Goal: Information Seeking & Learning: Learn about a topic

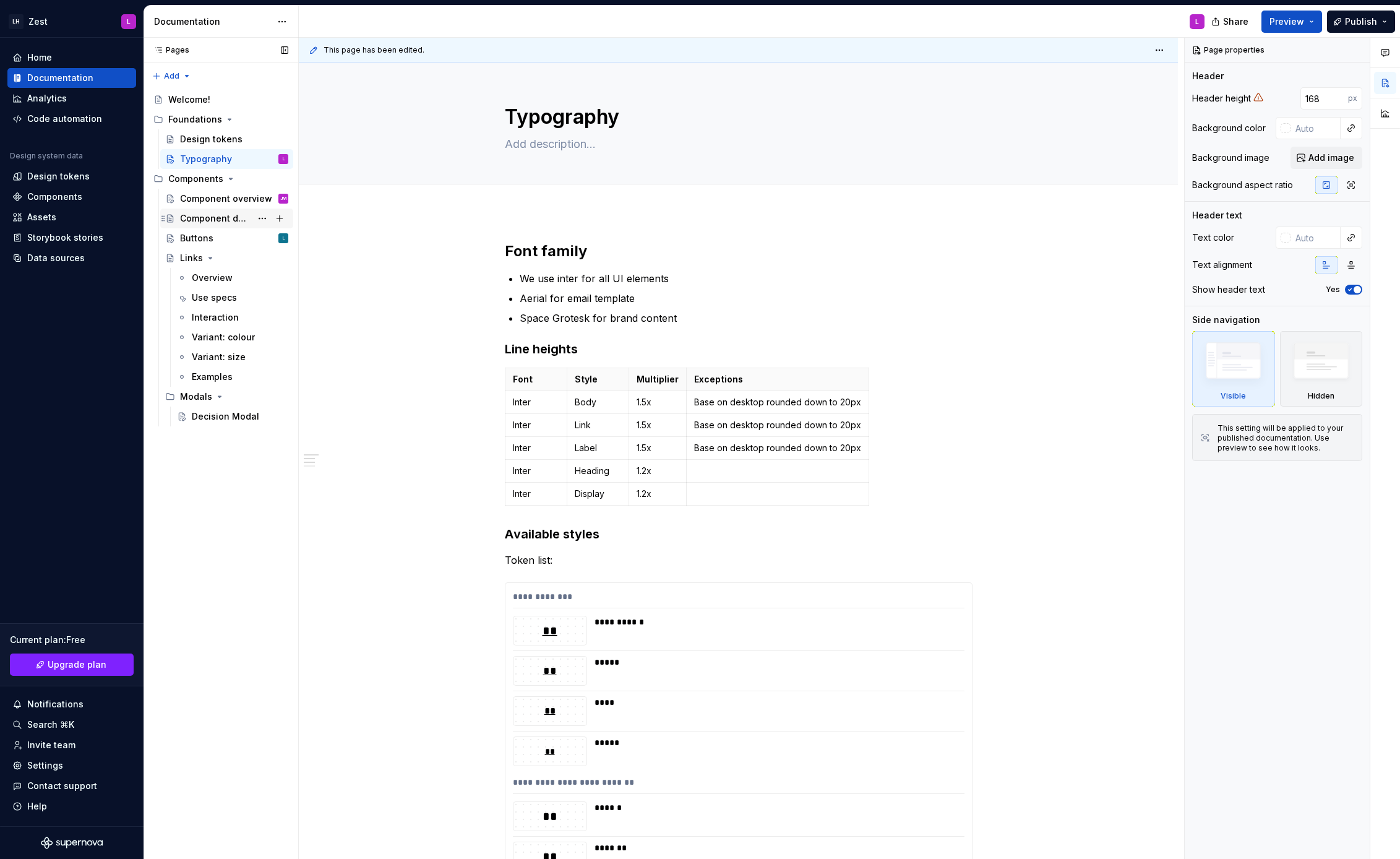
click at [218, 215] on div "Component detail" at bounding box center [216, 218] width 71 height 12
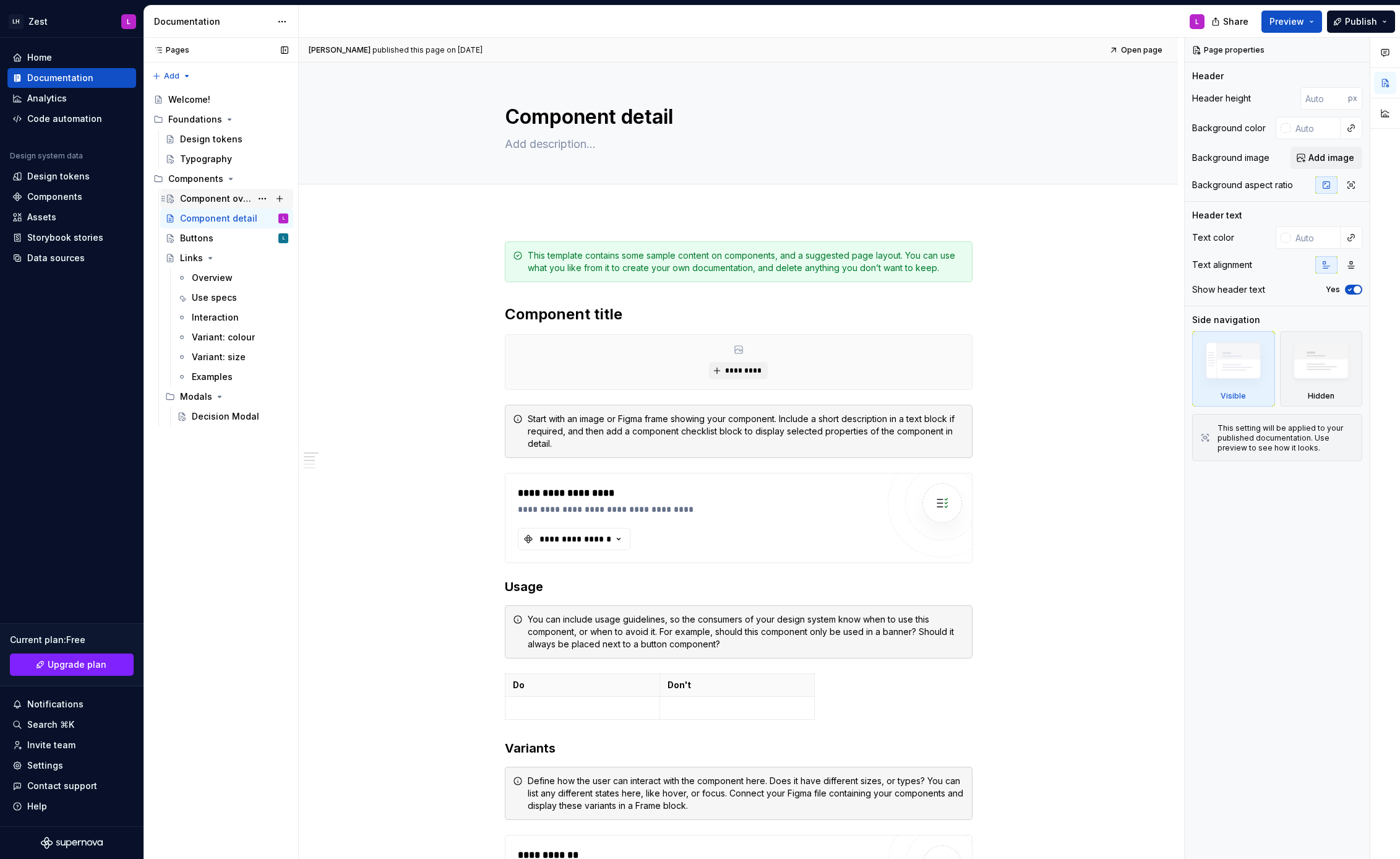
click at [219, 190] on div "Component overview JM" at bounding box center [235, 199] width 108 height 17
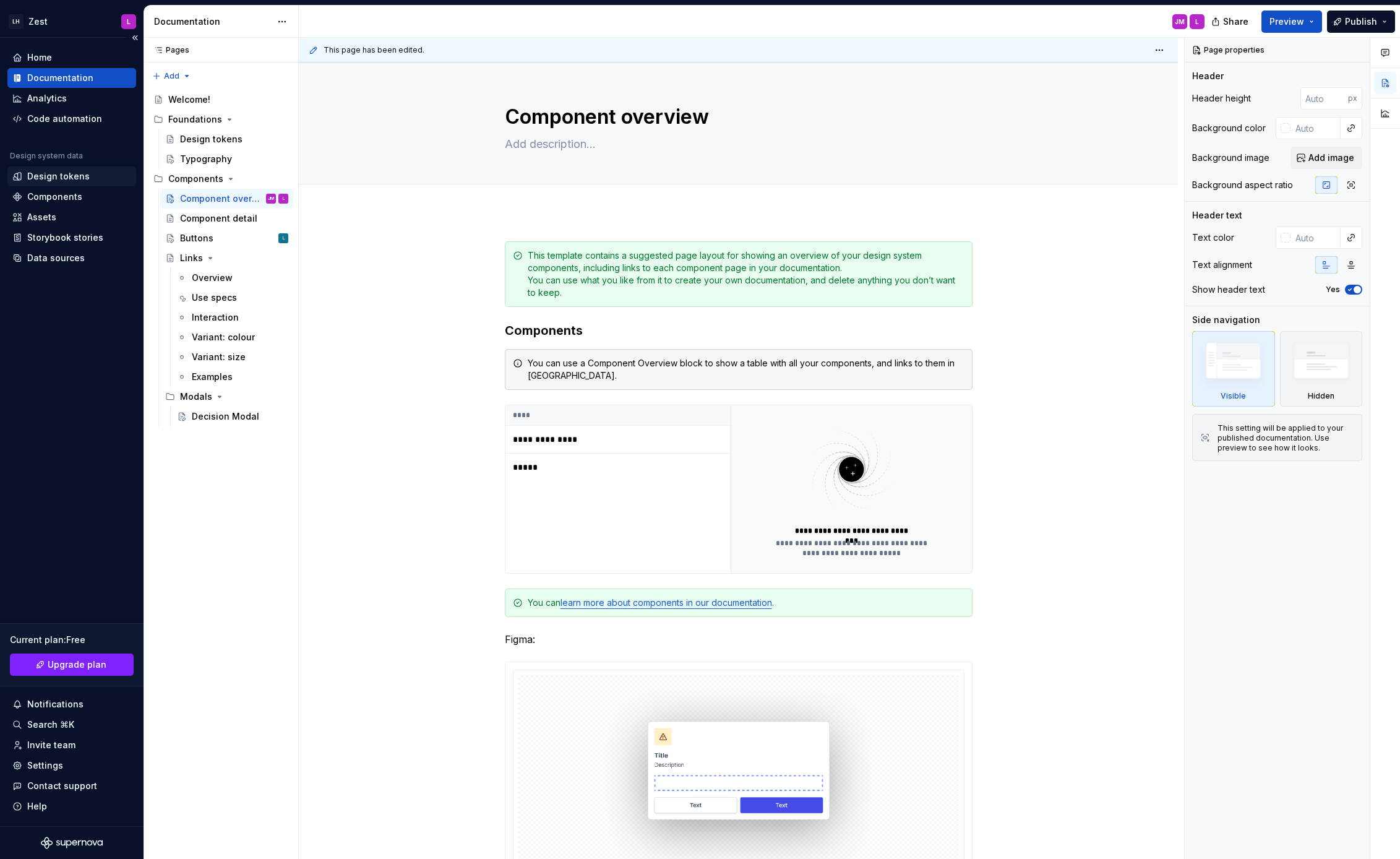
click at [60, 181] on div "Design tokens" at bounding box center [58, 176] width 63 height 12
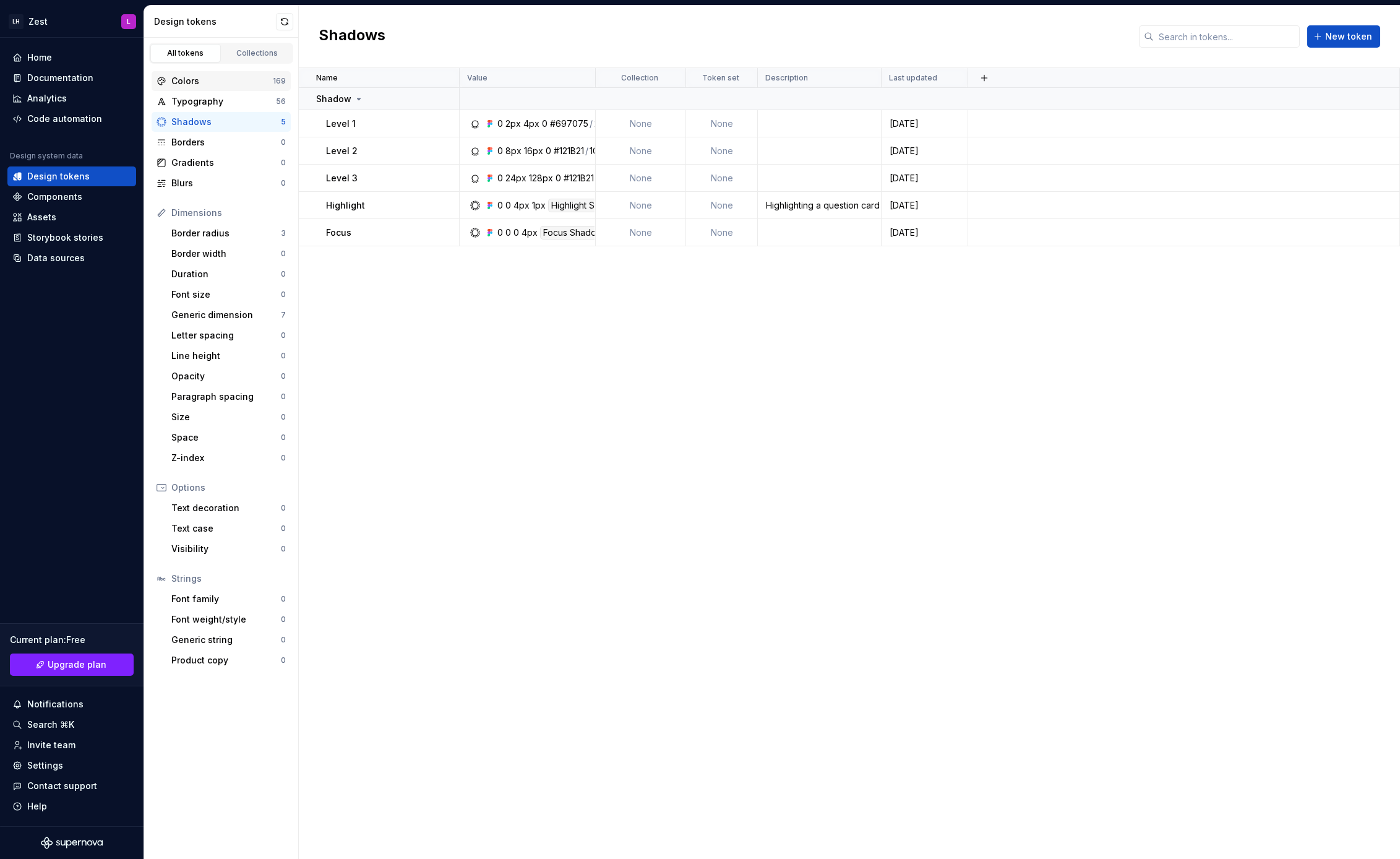
click at [239, 84] on div "Colors" at bounding box center [222, 81] width 102 height 12
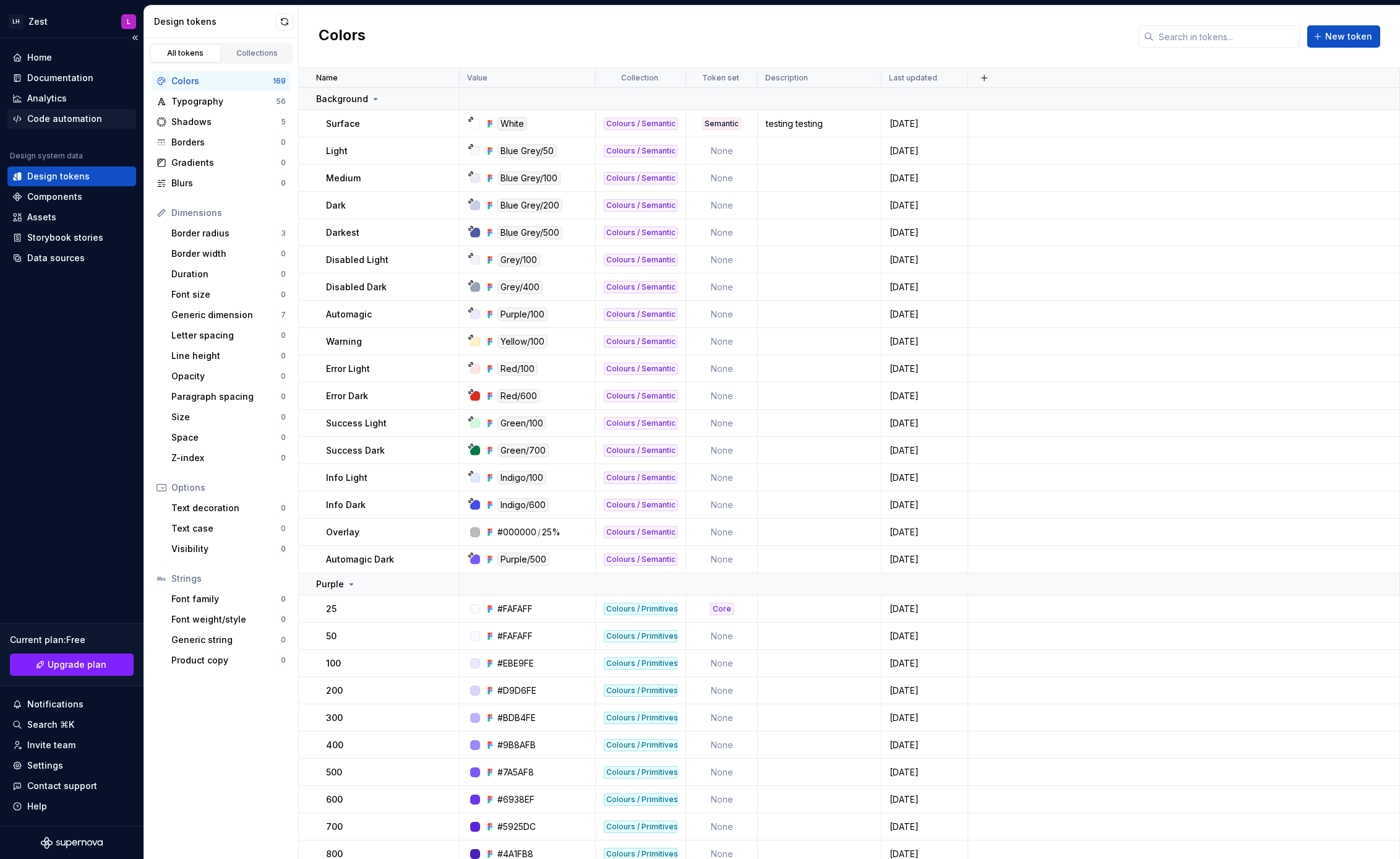
click at [66, 117] on div "Code automation" at bounding box center [65, 118] width 75 height 12
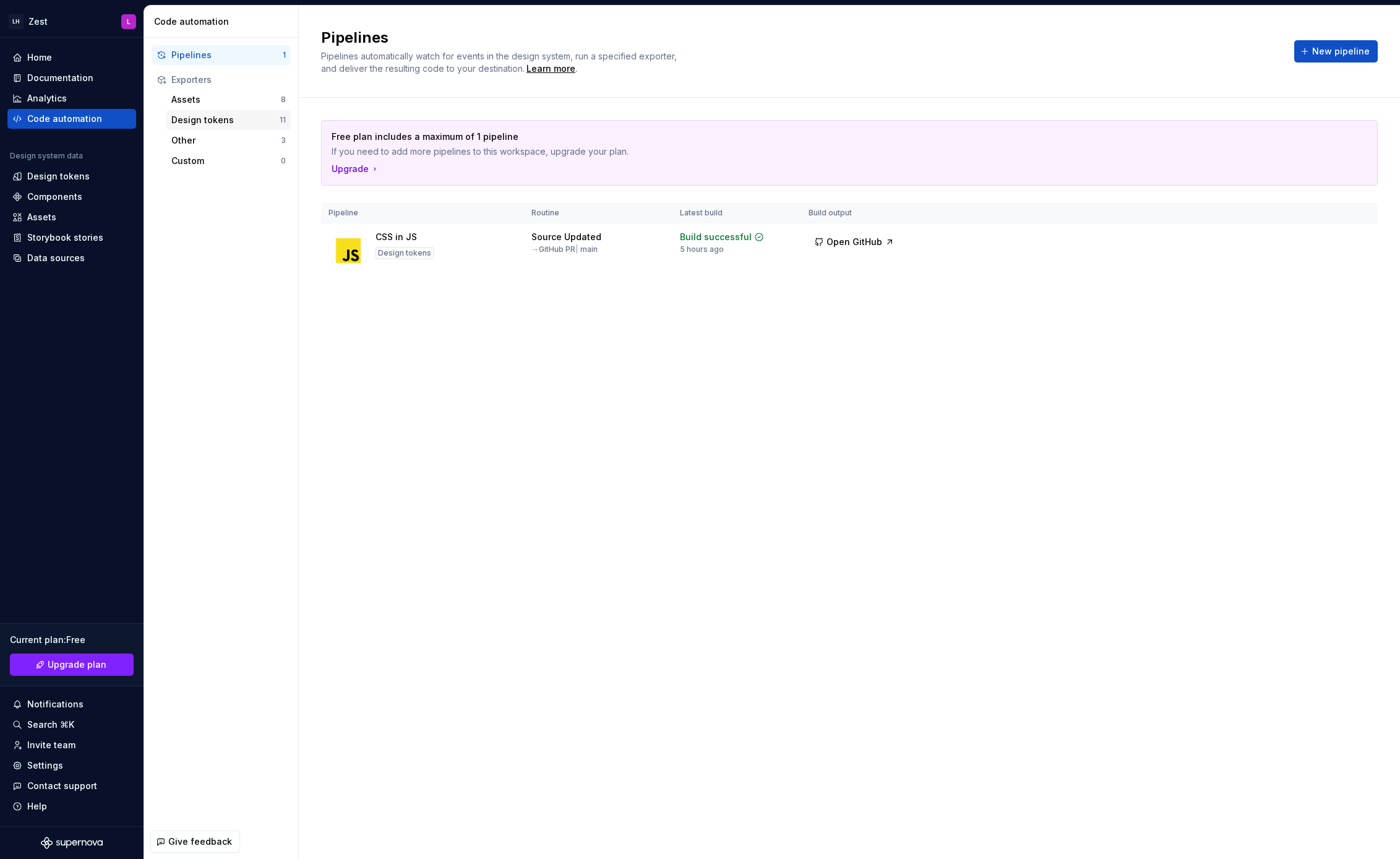
click at [215, 115] on div "Design tokens" at bounding box center [226, 120] width 108 height 12
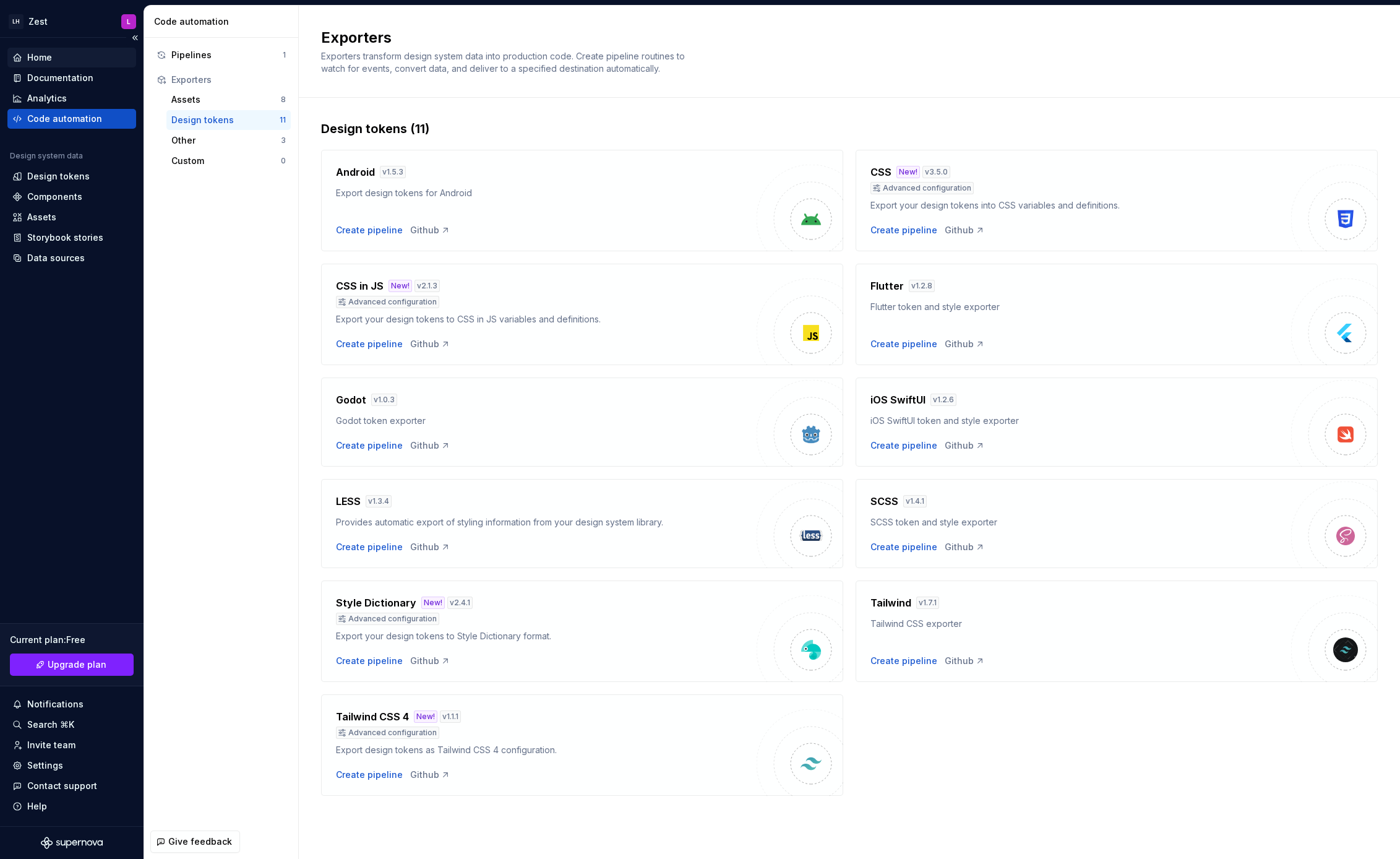
click at [40, 64] on div "Home" at bounding box center [71, 57] width 128 height 19
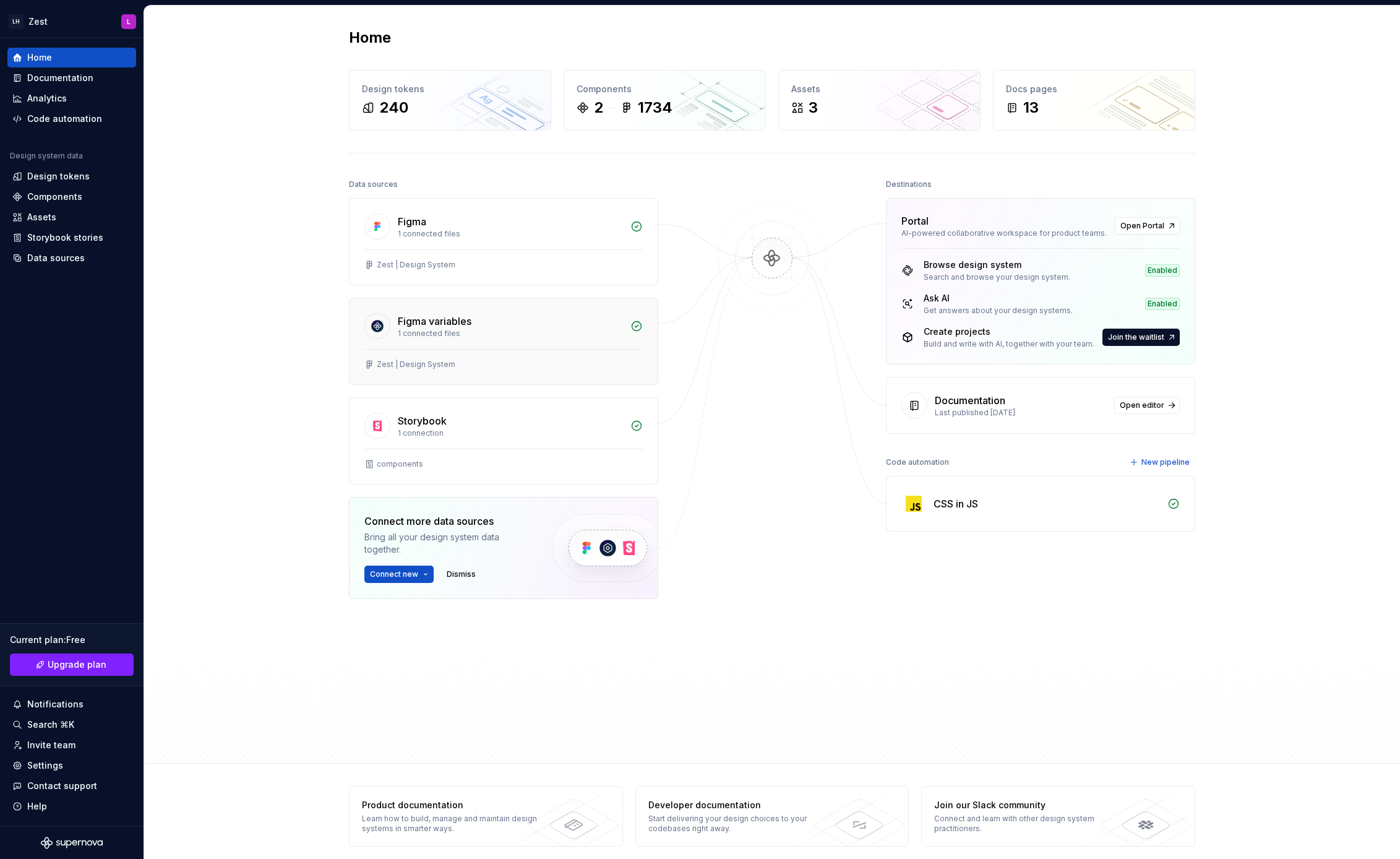
click at [510, 340] on div "Figma variables 1 connected files" at bounding box center [503, 323] width 308 height 51
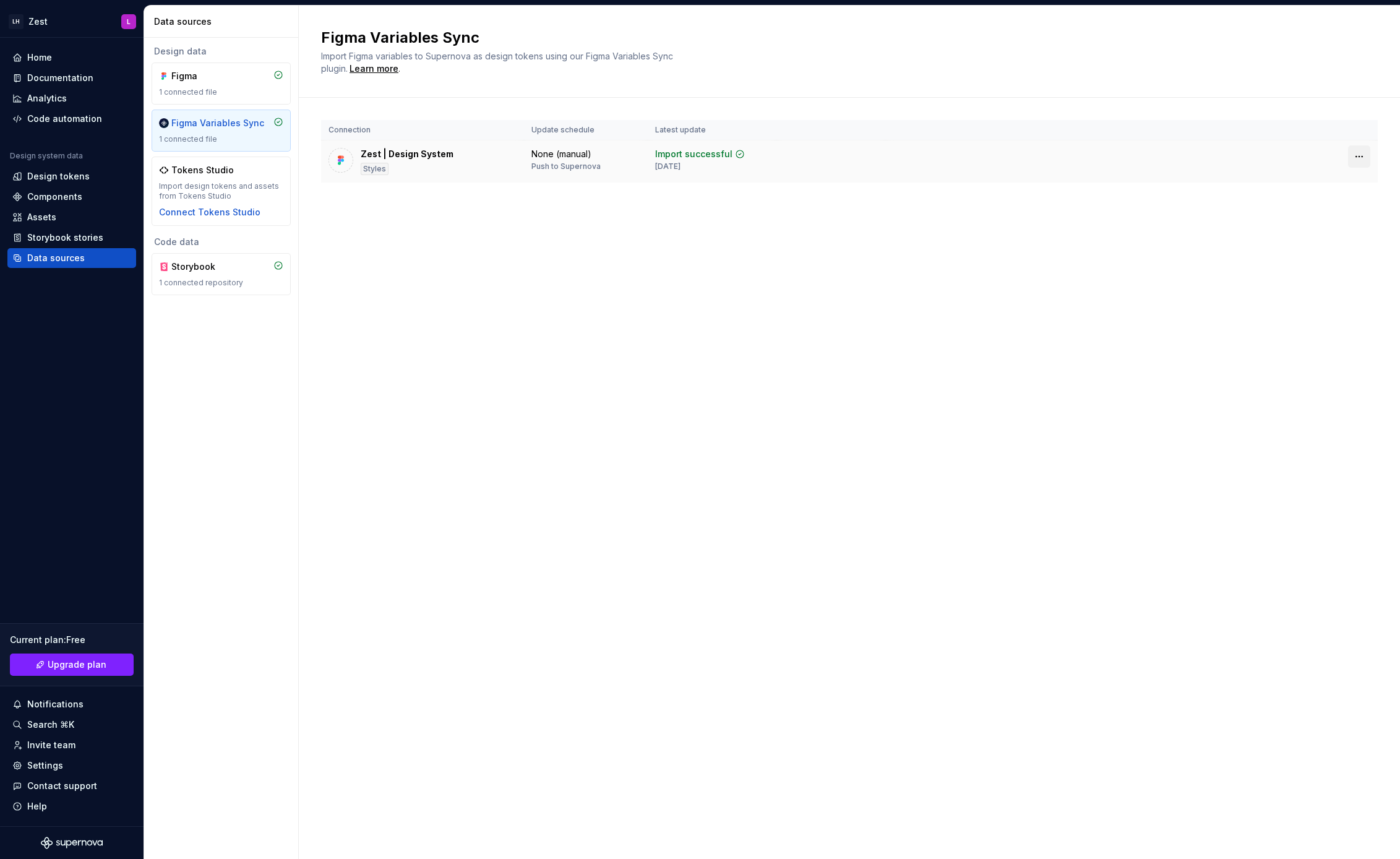
click at [1361, 159] on html "LH Zest L Home Documentation Analytics Code automation Design system data Desig…" at bounding box center [700, 430] width 1400 height 859
click at [1137, 160] on html "LH Zest L Home Documentation Analytics Code automation Design system data Desig…" at bounding box center [700, 430] width 1400 height 859
click at [65, 176] on div "Design tokens" at bounding box center [58, 176] width 63 height 12
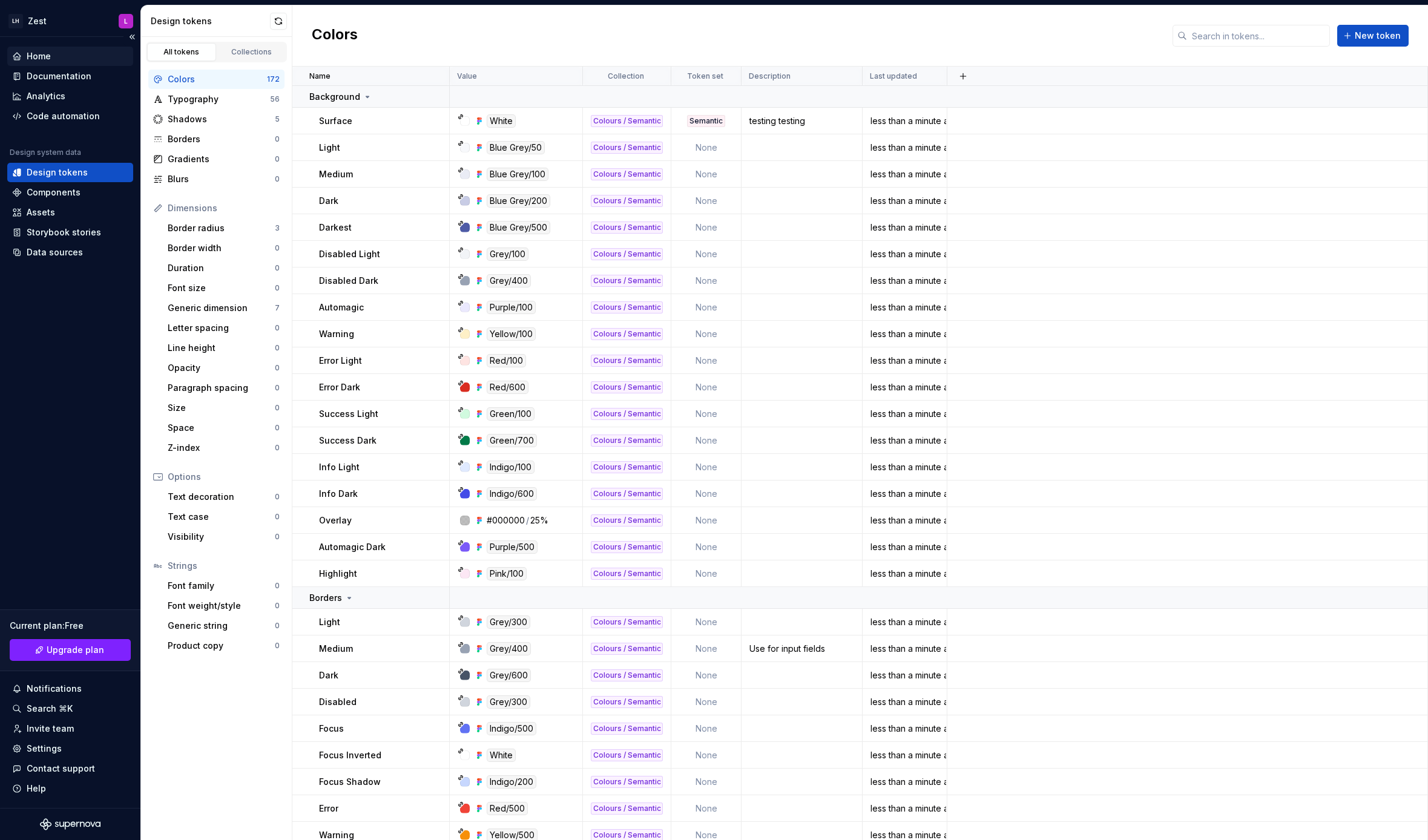
click at [48, 54] on div "Home" at bounding box center [39, 56] width 24 height 12
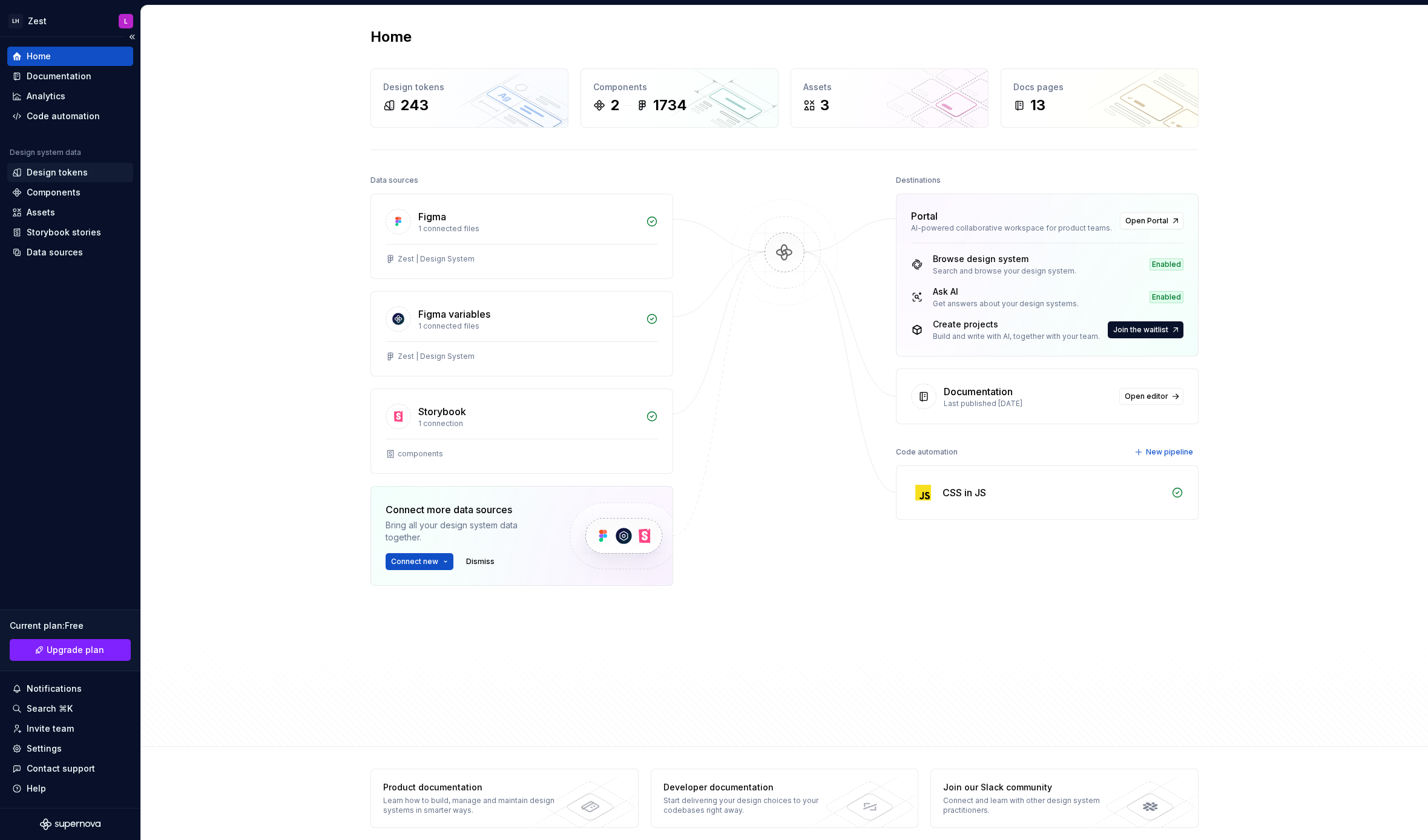
click at [64, 175] on div "Design tokens" at bounding box center [57, 172] width 61 height 12
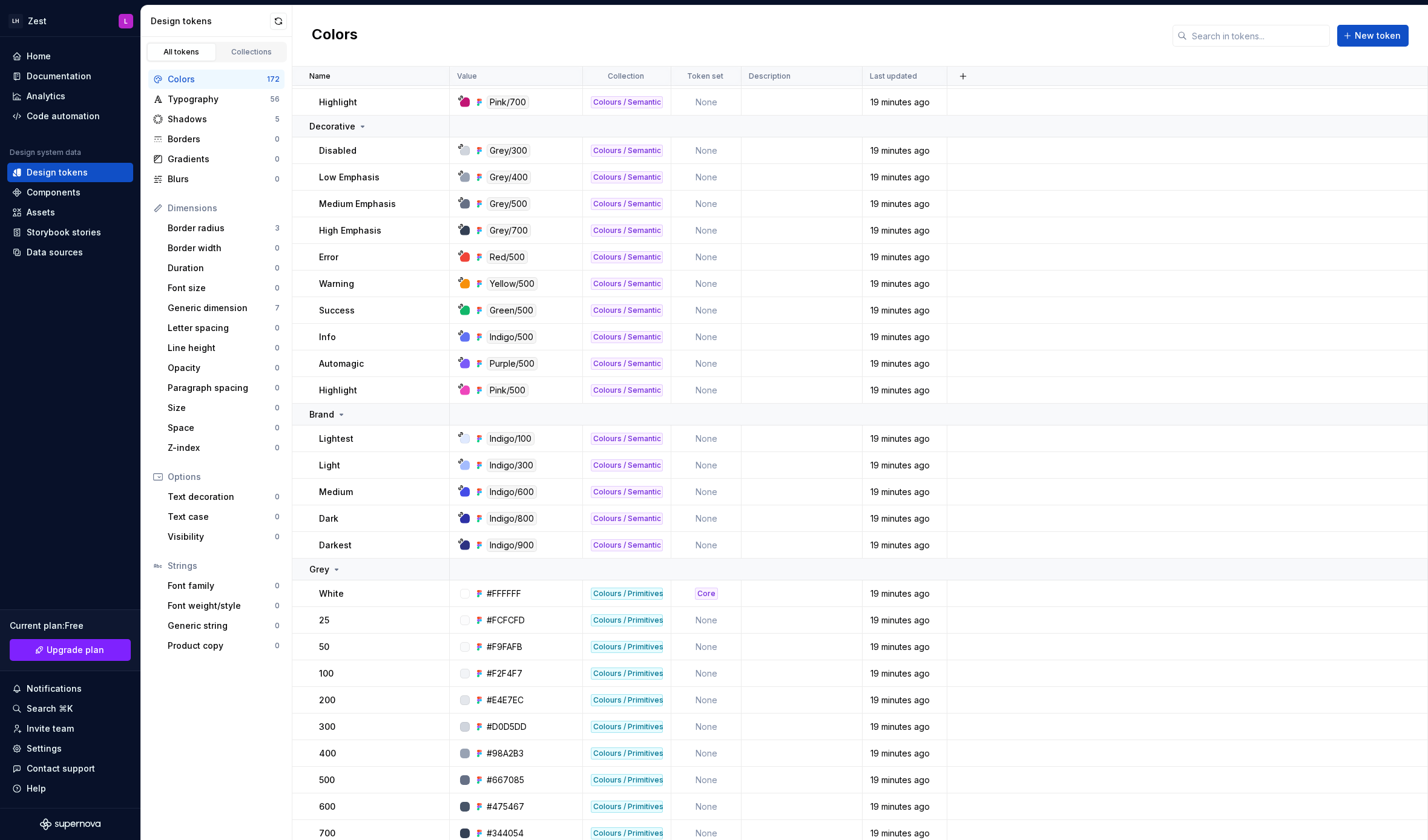
scroll to position [1268, 0]
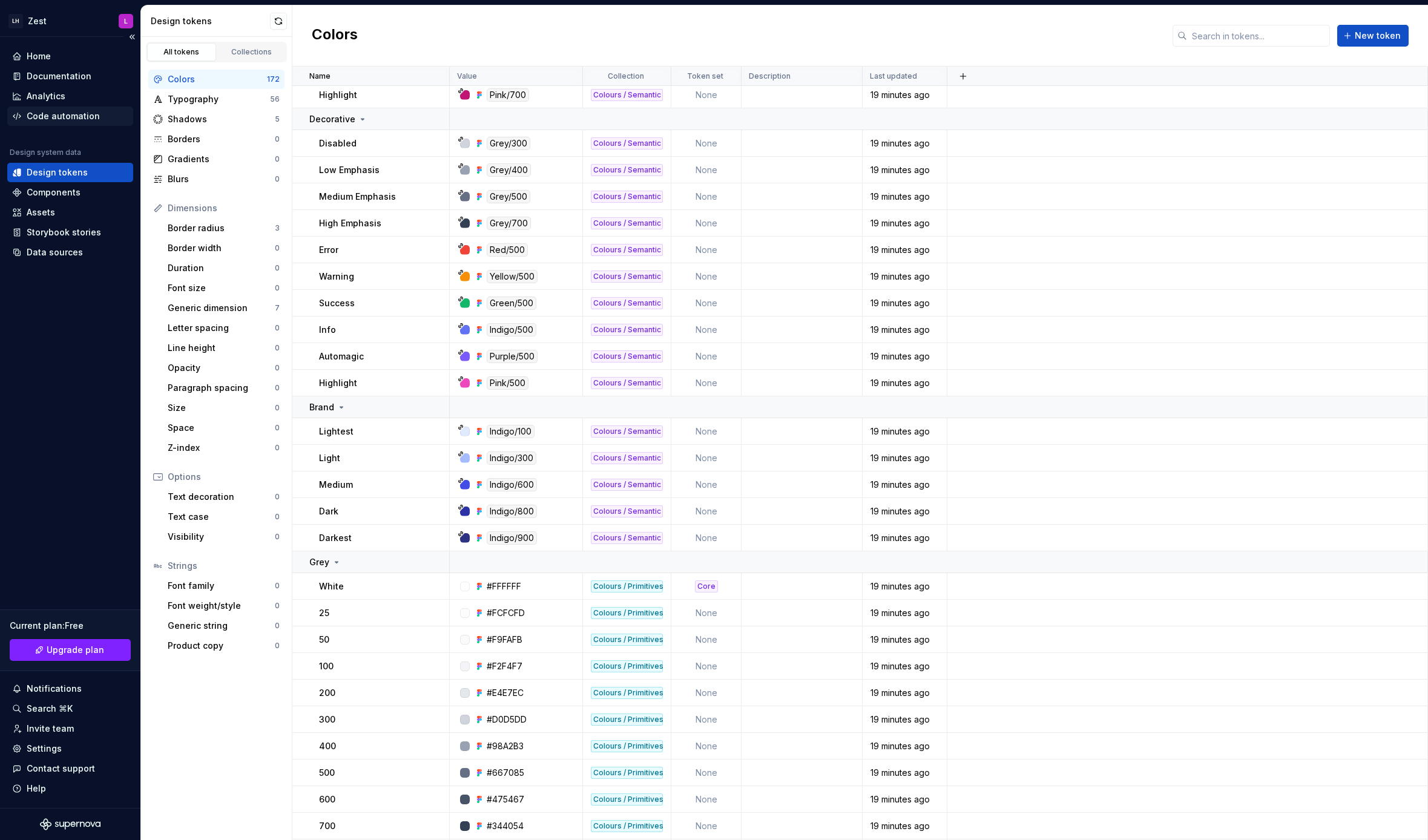
click at [79, 116] on div "Code automation" at bounding box center [64, 116] width 73 height 12
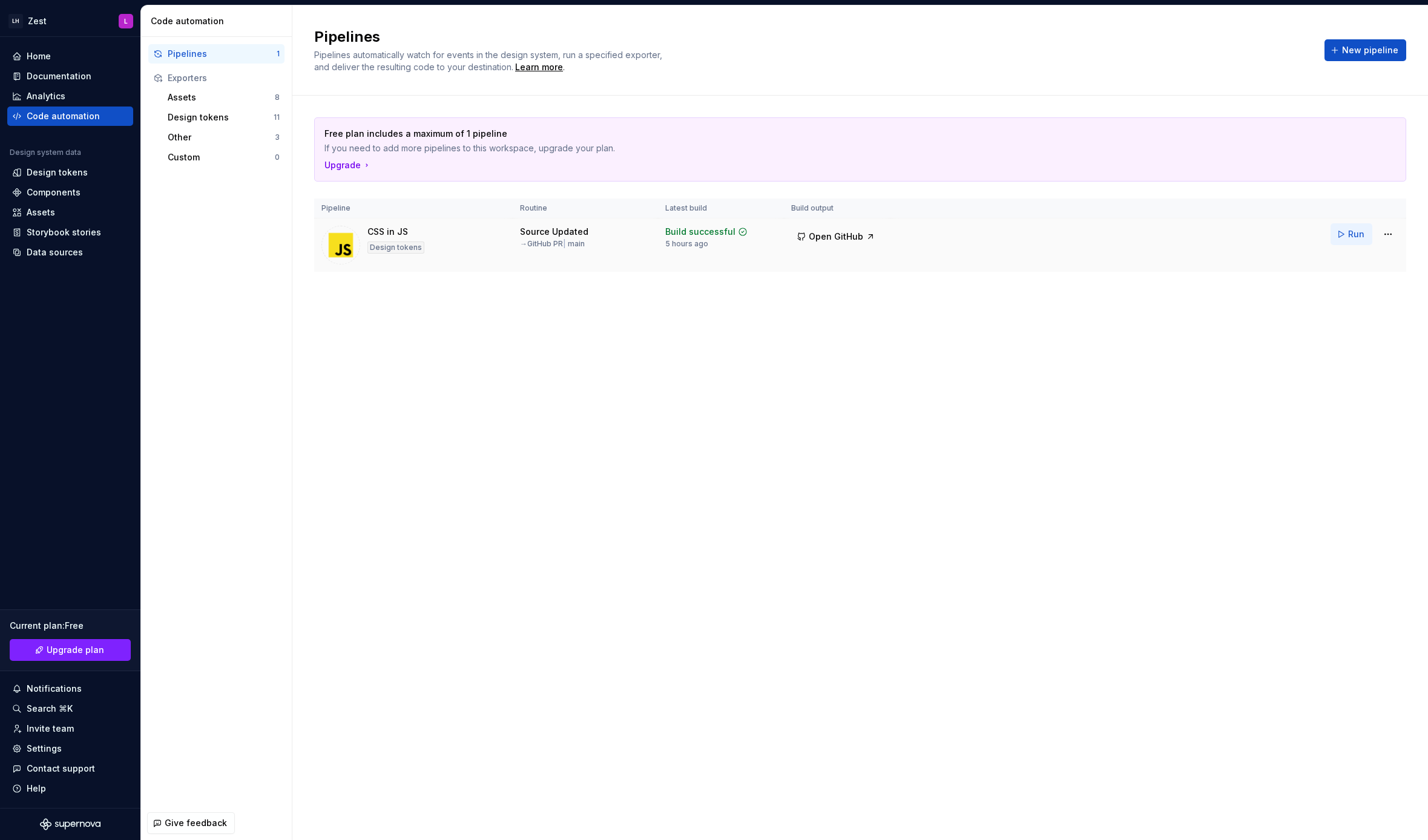
click at [1354, 236] on span "Run" at bounding box center [1356, 234] width 16 height 12
click at [59, 76] on div "Documentation" at bounding box center [59, 76] width 65 height 12
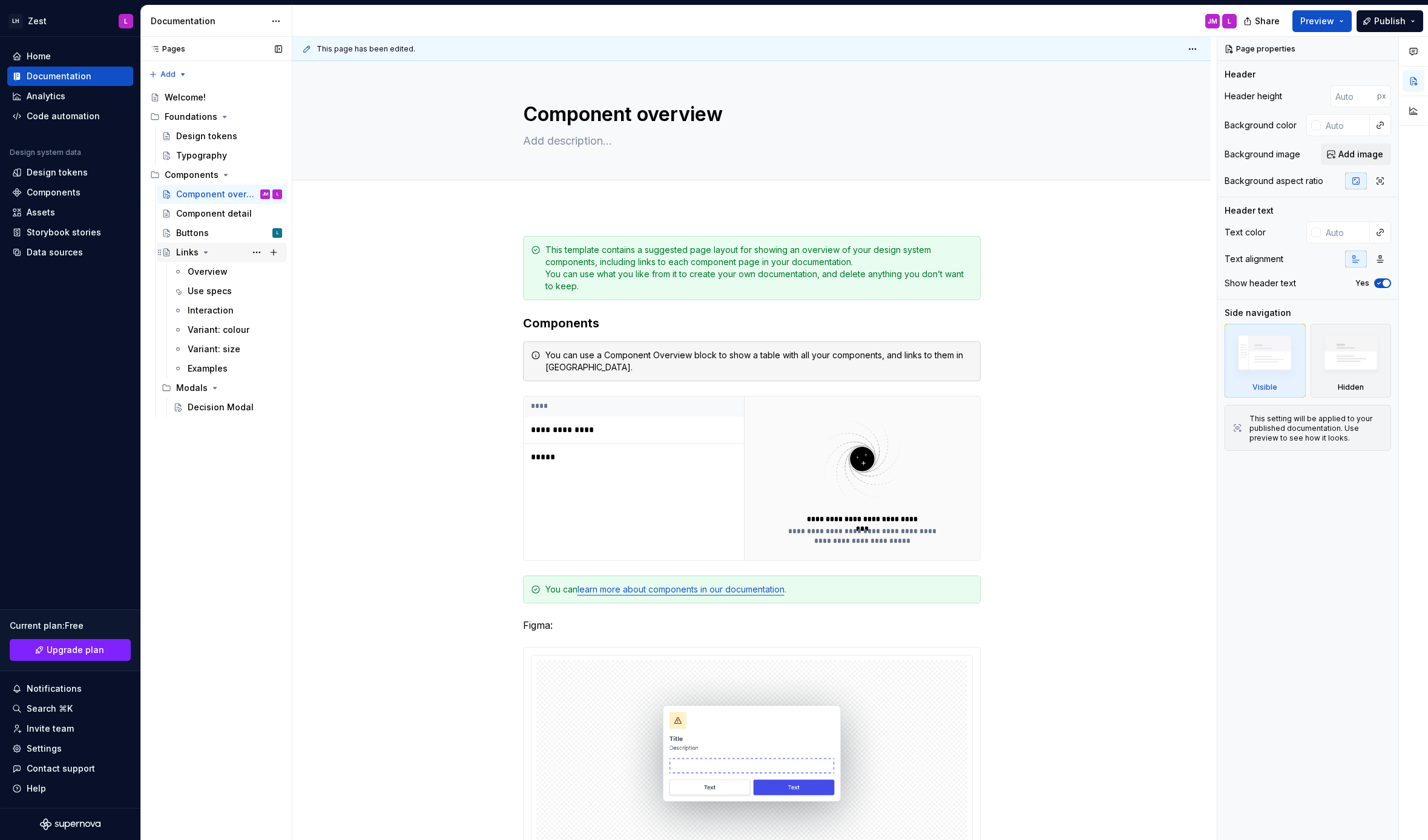
click at [217, 251] on div "Links" at bounding box center [229, 253] width 106 height 17
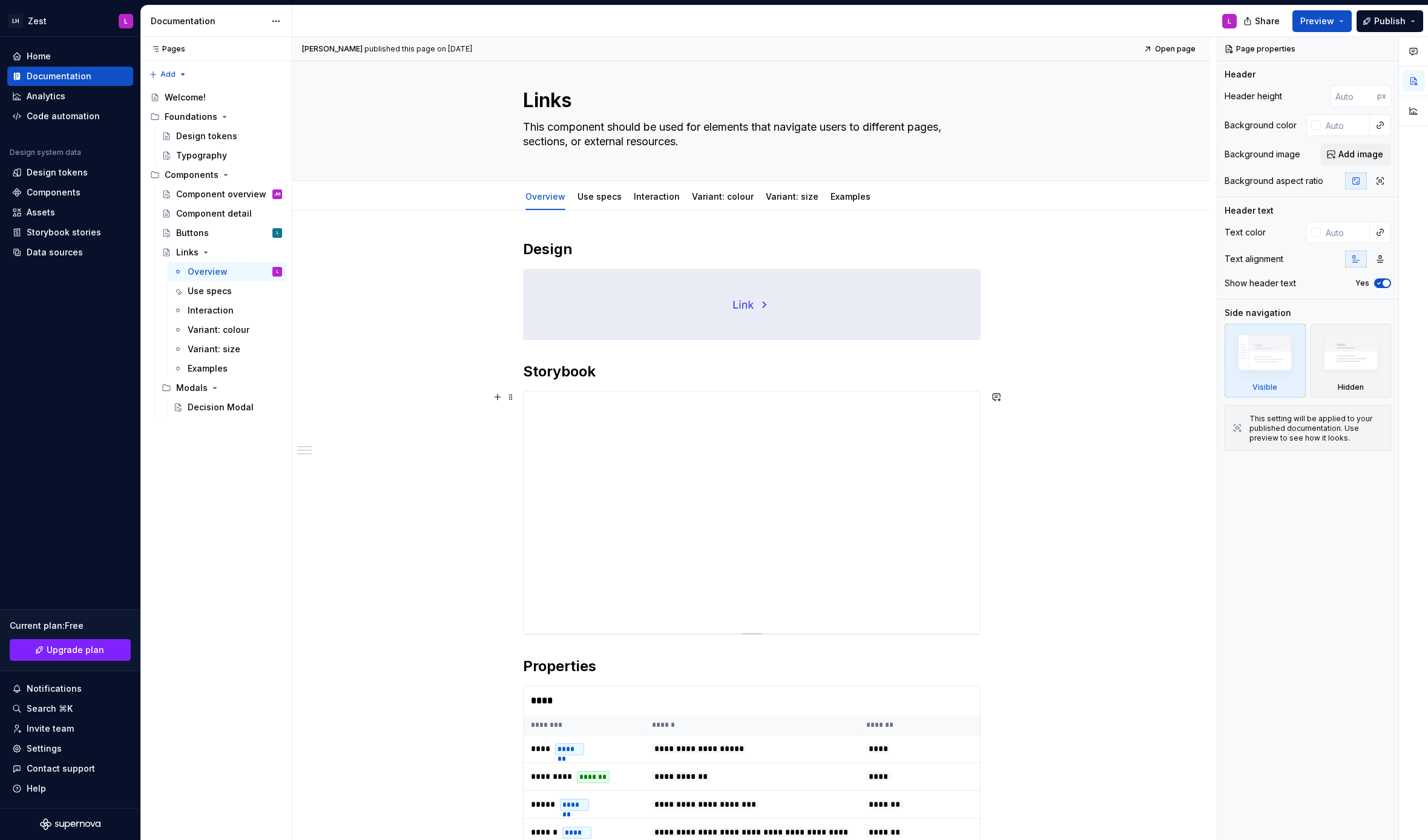
scroll to position [16, 0]
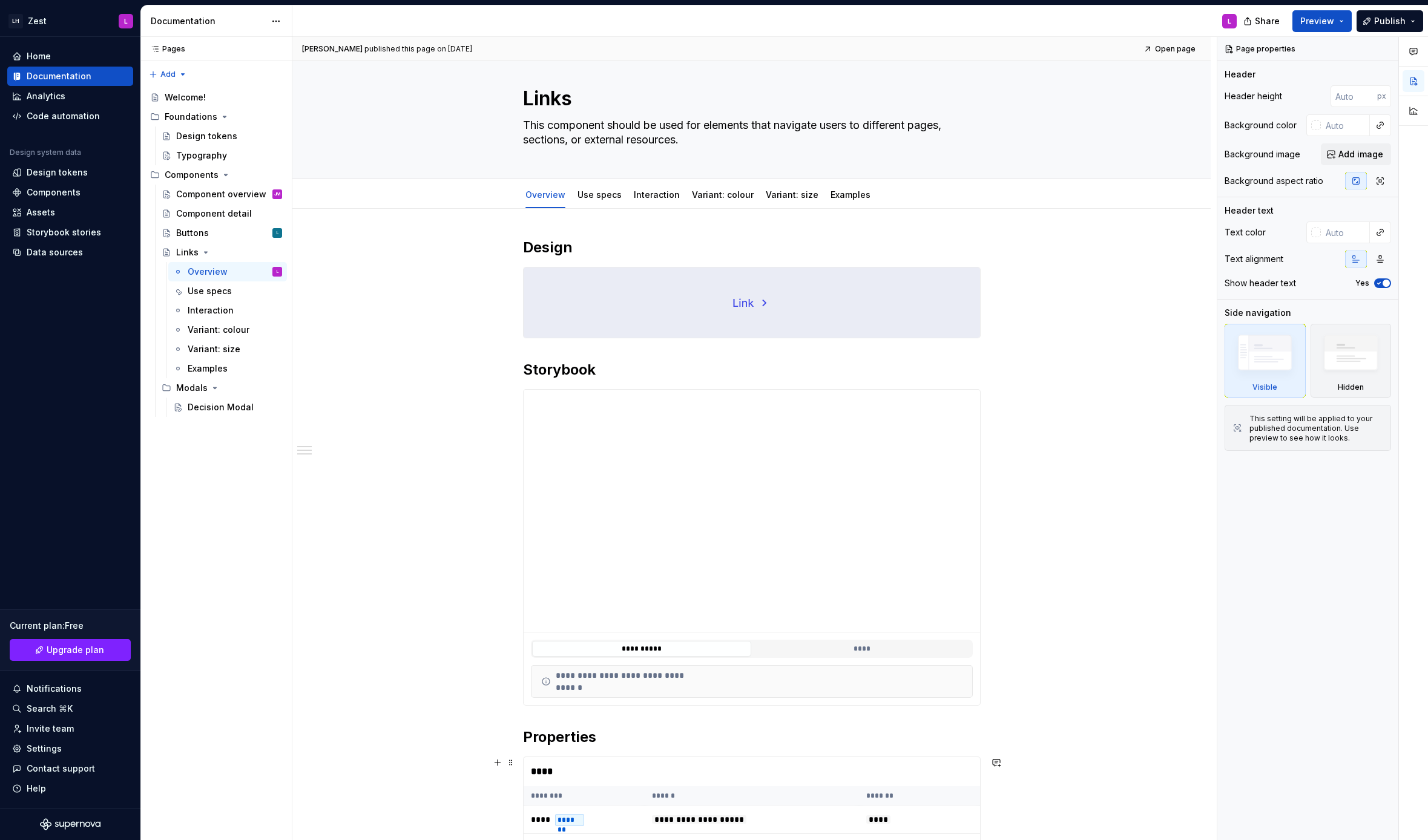
type textarea "*"
